Goal: Find specific page/section: Find specific page/section

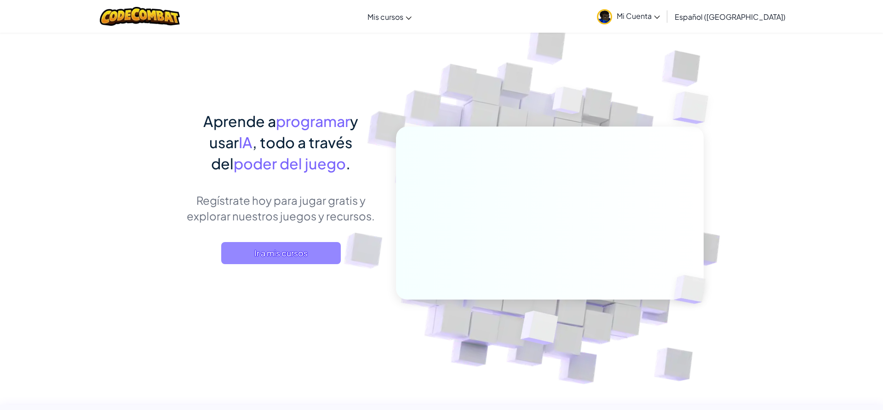
click at [314, 257] on span "Ir a mis cursos" at bounding box center [281, 253] width 120 height 22
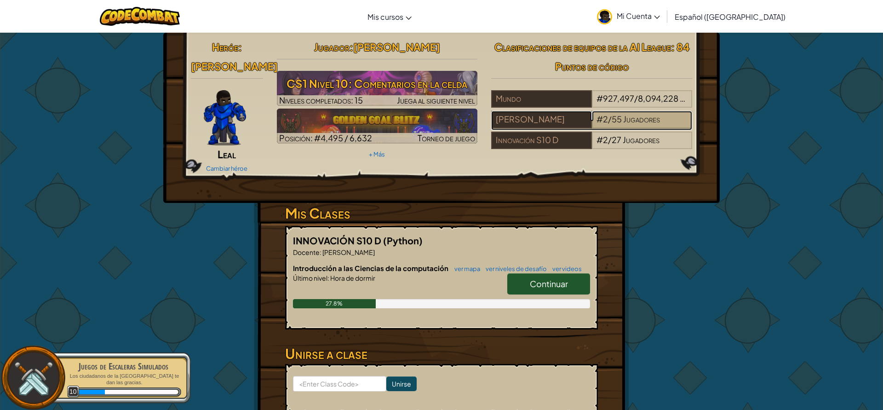
click at [630, 121] on span "Jugadores" at bounding box center [641, 119] width 37 height 11
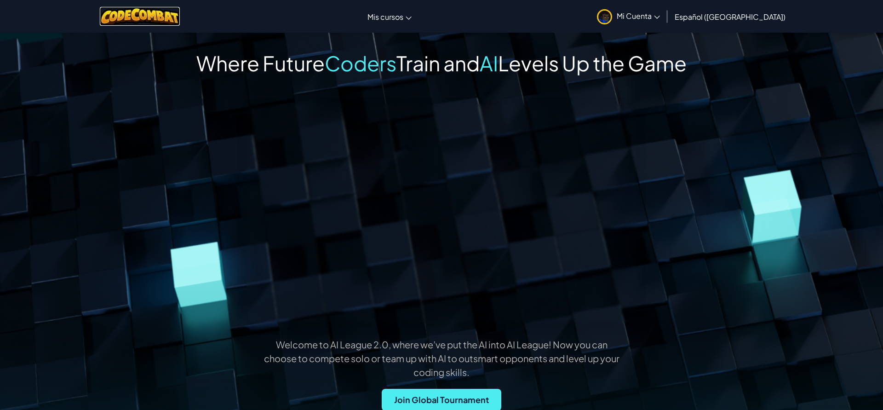
click at [113, 16] on img at bounding box center [140, 16] width 80 height 19
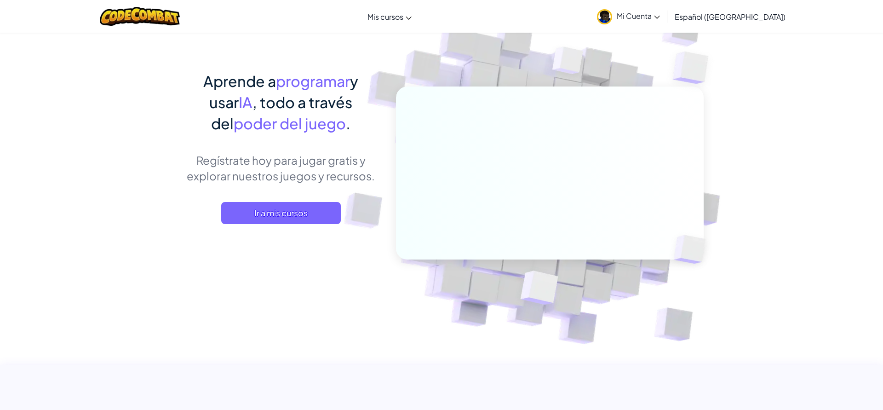
scroll to position [38, 0]
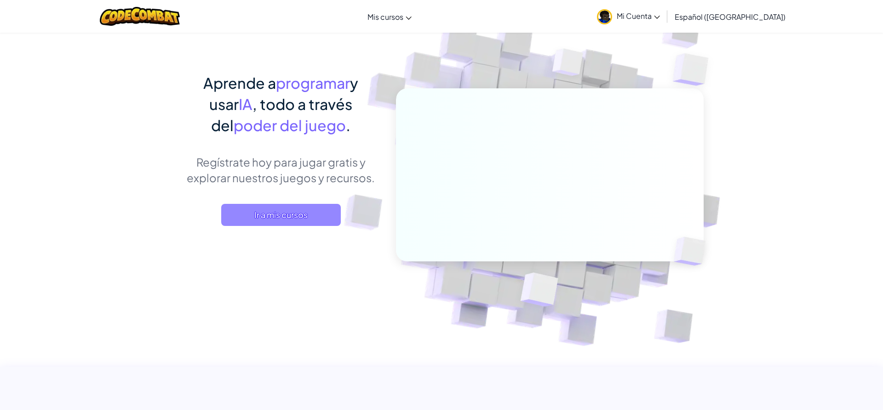
click at [238, 213] on span "Ir a mis cursos" at bounding box center [281, 215] width 120 height 22
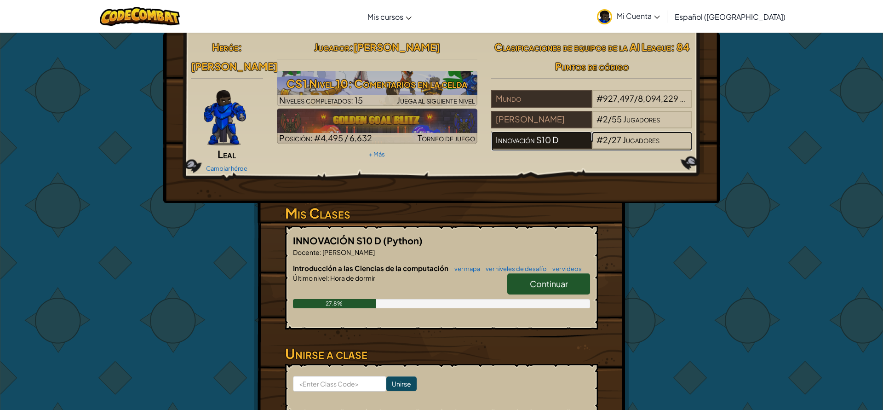
click at [569, 142] on div "Innovación S10 D" at bounding box center [541, 139] width 100 height 17
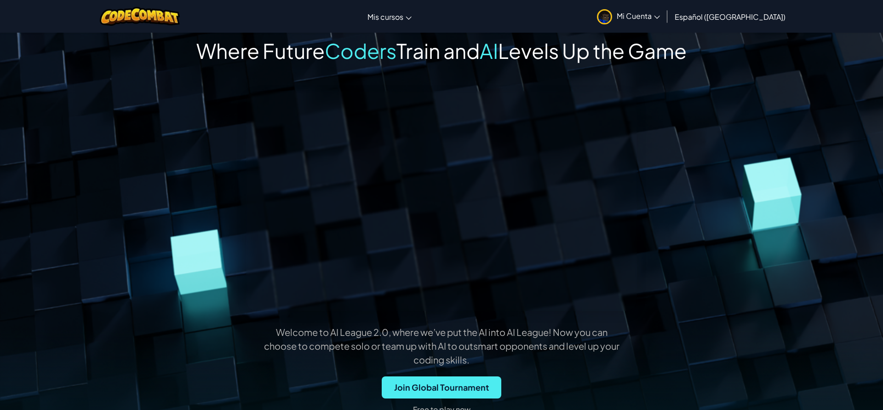
scroll to position [11, 0]
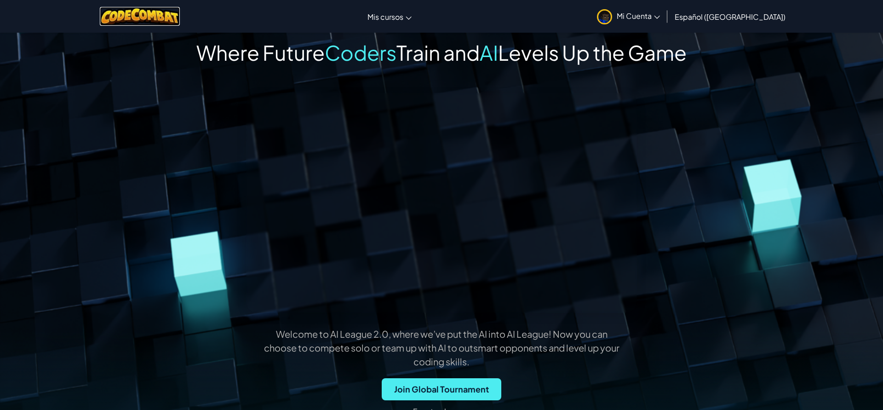
click at [162, 15] on img at bounding box center [140, 16] width 80 height 19
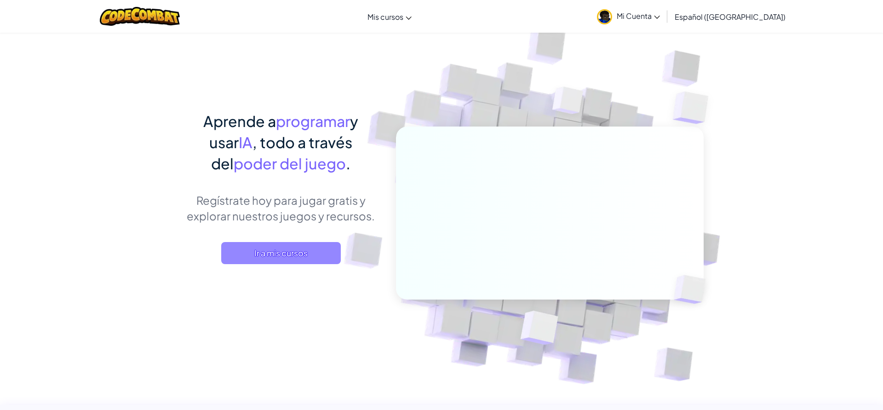
click at [315, 249] on span "Ir a mis cursos" at bounding box center [281, 253] width 120 height 22
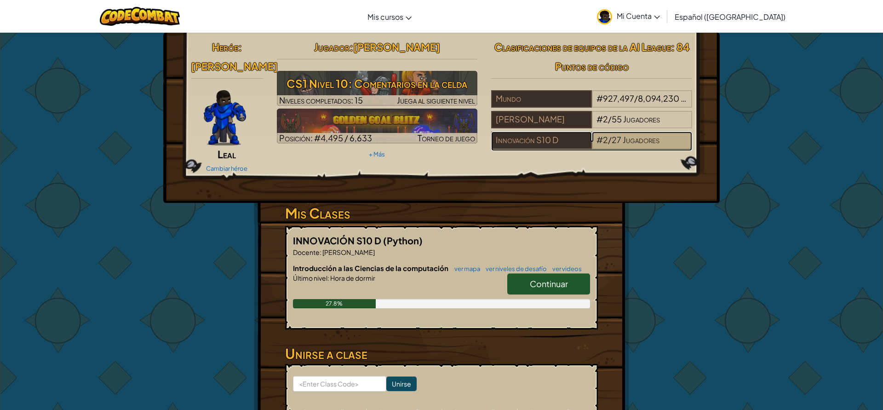
click at [622, 139] on span at bounding box center [621, 139] width 1 height 11
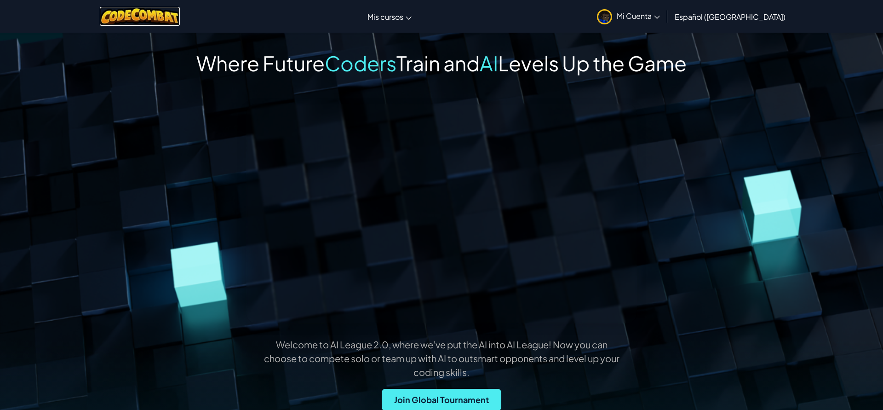
click at [144, 15] on img at bounding box center [140, 16] width 80 height 19
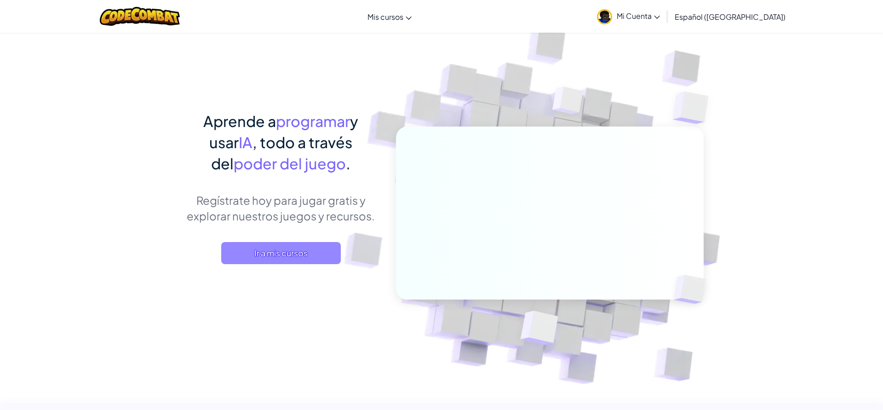
click at [252, 252] on span "Ir a mis cursos" at bounding box center [281, 253] width 120 height 22
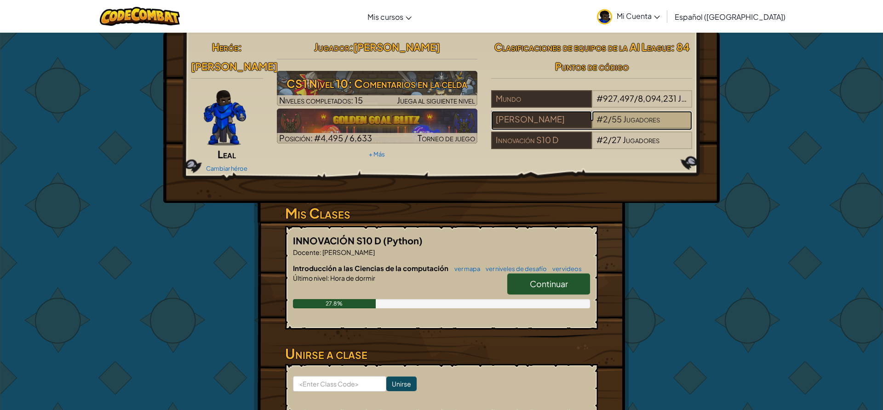
click at [601, 111] on div "# 2 / 55 Jugadores" at bounding box center [642, 119] width 100 height 17
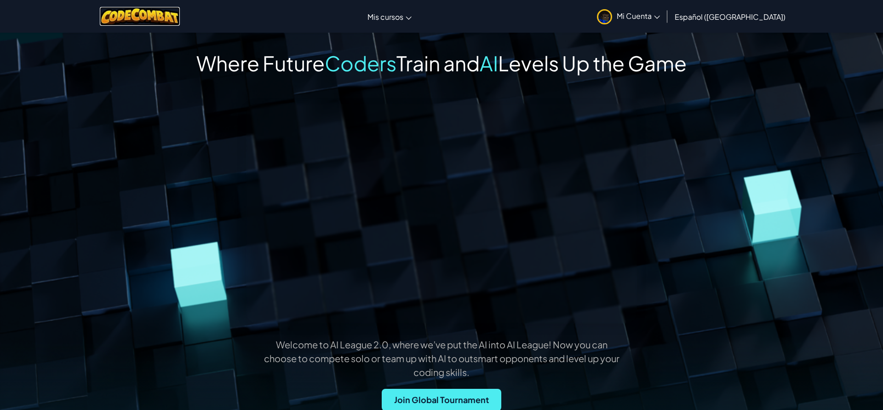
click at [160, 21] on img at bounding box center [140, 16] width 80 height 19
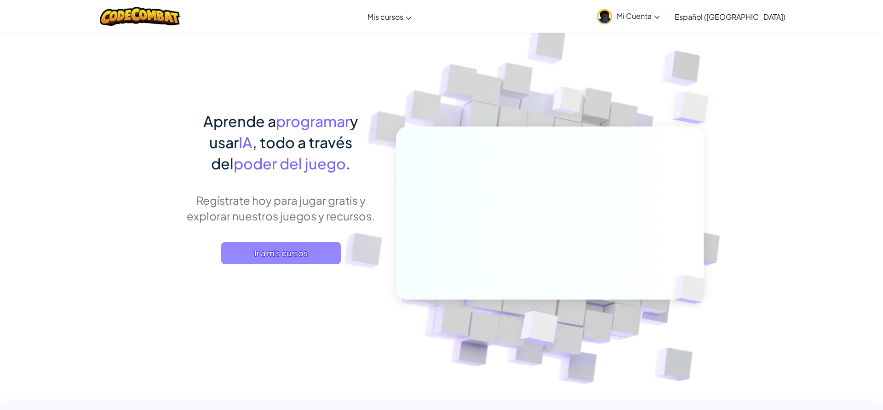
click at [244, 248] on span "Ir a mis cursos" at bounding box center [281, 253] width 120 height 22
